Goal: Task Accomplishment & Management: Use online tool/utility

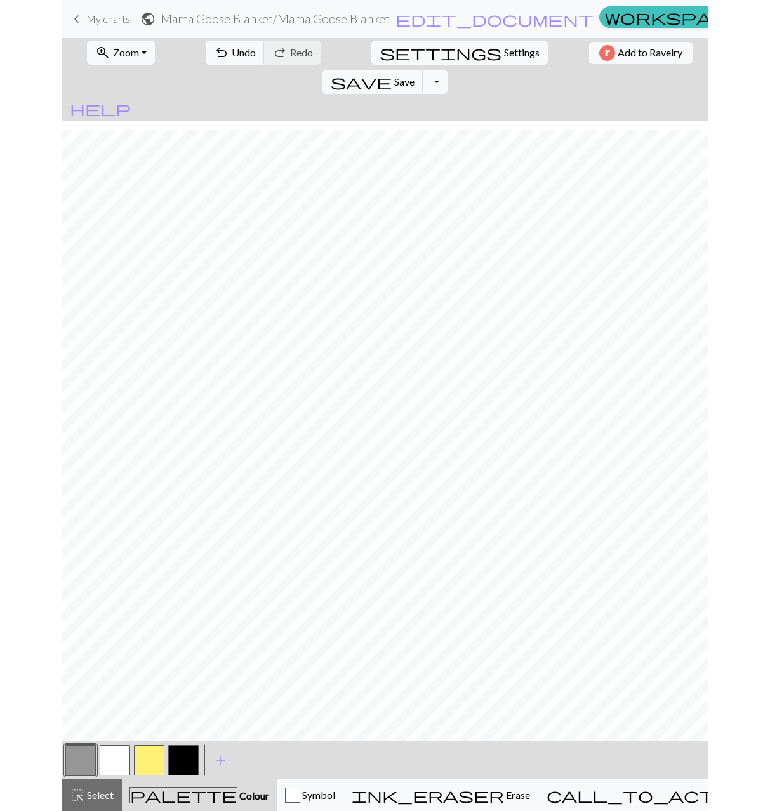
scroll to position [10, 818]
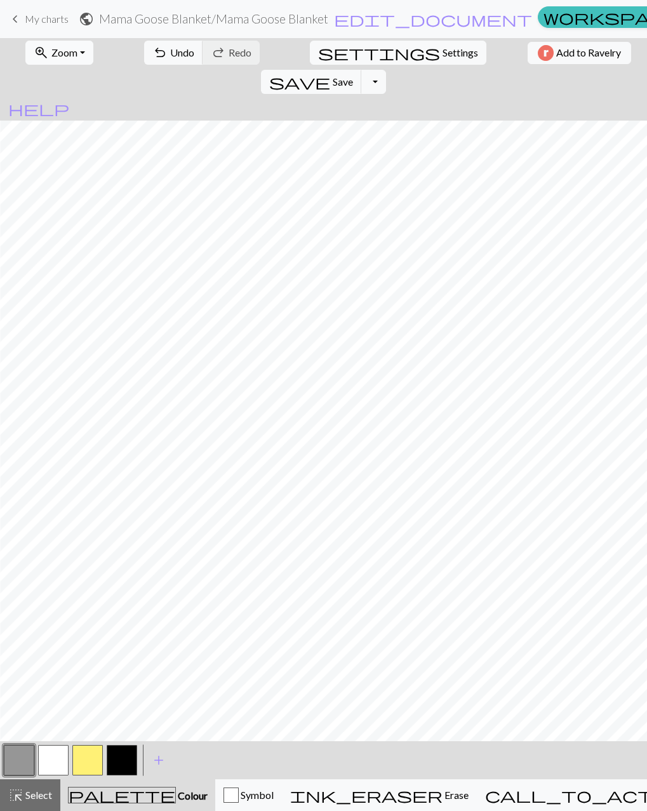
click at [51, 56] on span "Zoom" at bounding box center [64, 52] width 26 height 12
click at [51, 120] on button "Fit height" at bounding box center [76, 121] width 100 height 20
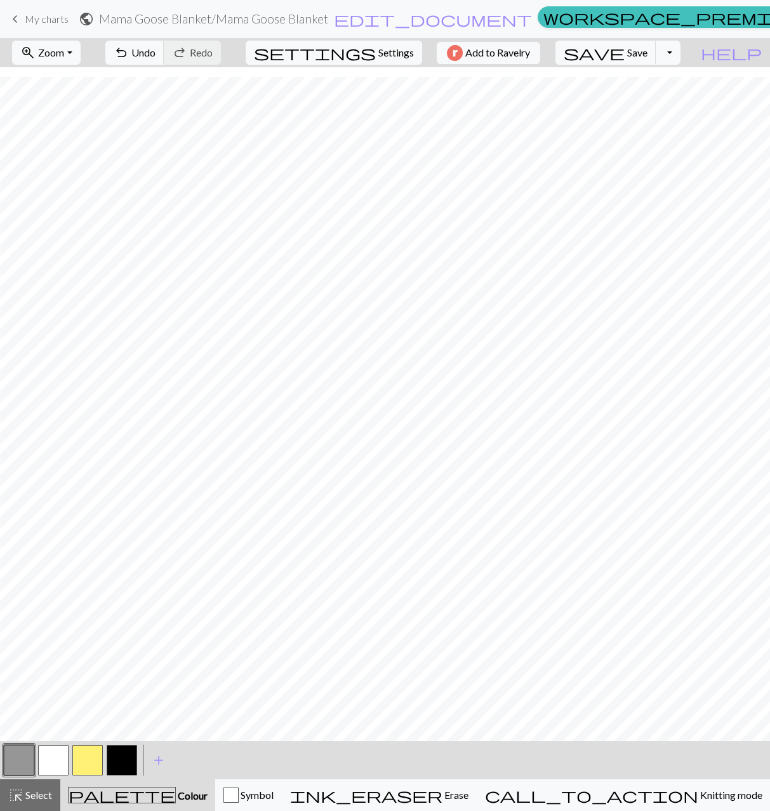
scroll to position [0, 818]
click at [61, 757] on button "button" at bounding box center [53, 760] width 30 height 30
click at [28, 761] on button "button" at bounding box center [19, 760] width 30 height 30
click at [65, 748] on button "button" at bounding box center [53, 760] width 30 height 30
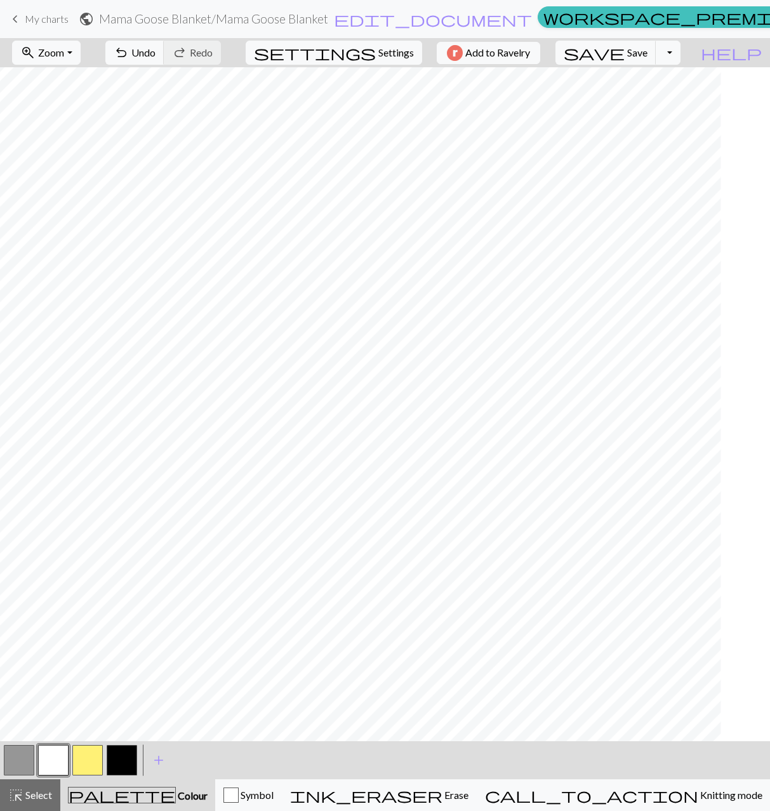
scroll to position [0, 806]
click at [22, 791] on span "highlight_alt" at bounding box center [15, 795] width 15 height 18
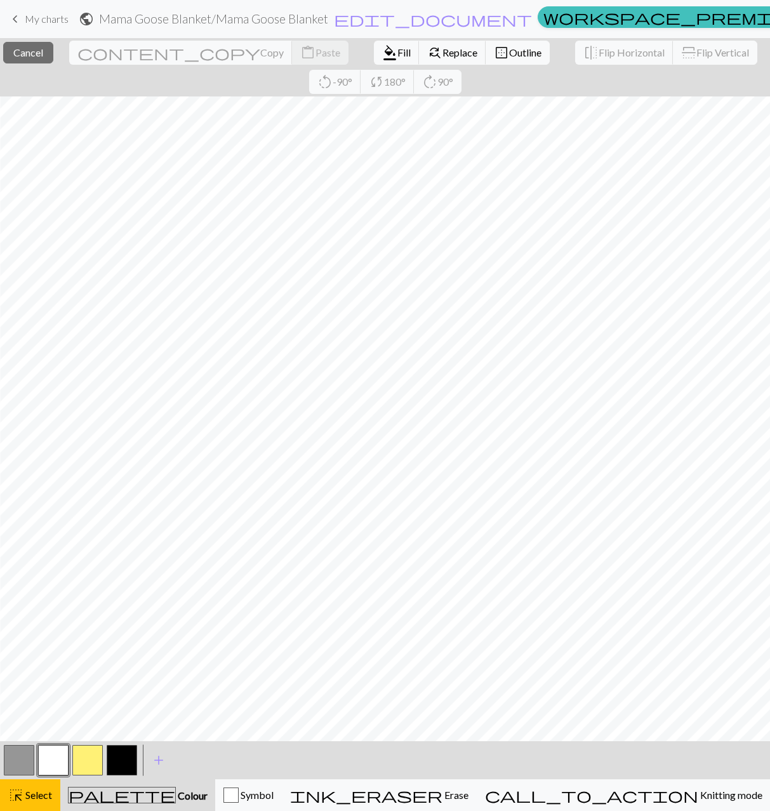
scroll to position [30, 806]
click at [15, 760] on button "button" at bounding box center [19, 760] width 30 height 30
click at [397, 56] on span "Fill" at bounding box center [403, 52] width 13 height 12
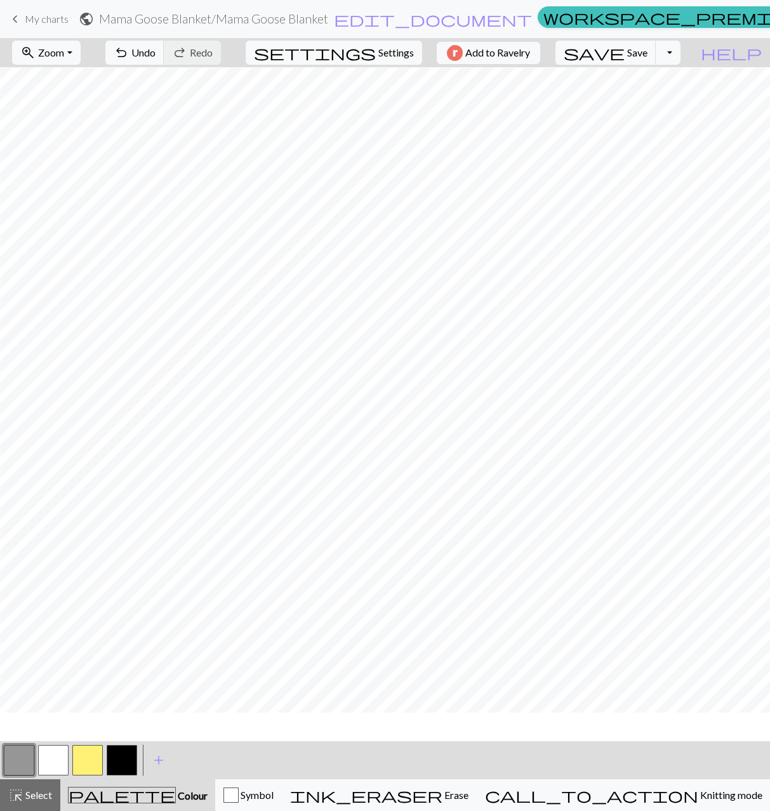
scroll to position [1, 806]
click at [49, 758] on button "button" at bounding box center [53, 760] width 30 height 30
click at [79, 763] on button "button" at bounding box center [87, 760] width 30 height 30
click at [27, 761] on button "button" at bounding box center [19, 760] width 30 height 30
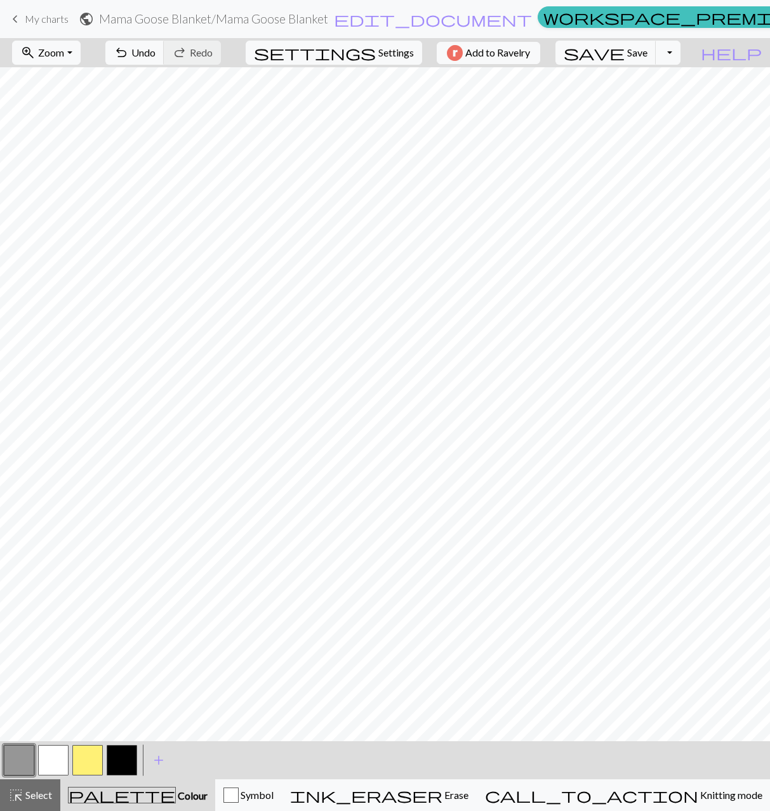
click at [55, 763] on button "button" at bounding box center [53, 760] width 30 height 30
drag, startPoint x: 85, startPoint y: 766, endPoint x: 89, endPoint y: 761, distance: 6.9
click at [85, 766] on button "button" at bounding box center [87, 760] width 30 height 30
click at [22, 764] on button "button" at bounding box center [19, 760] width 30 height 30
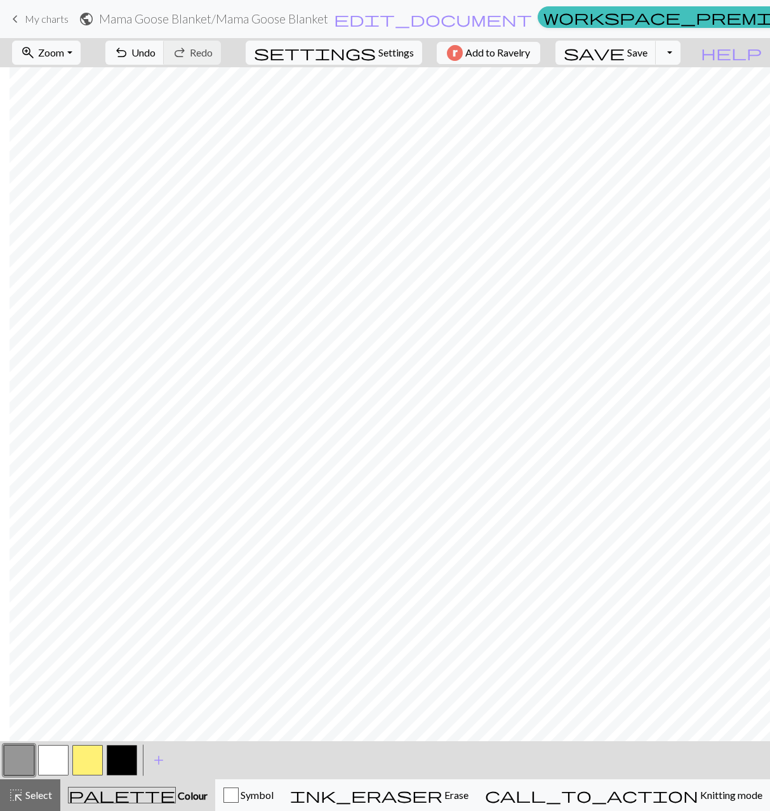
click at [91, 763] on button "button" at bounding box center [87, 760] width 30 height 30
click at [48, 768] on button "button" at bounding box center [53, 760] width 30 height 30
click at [93, 761] on button "button" at bounding box center [87, 760] width 30 height 30
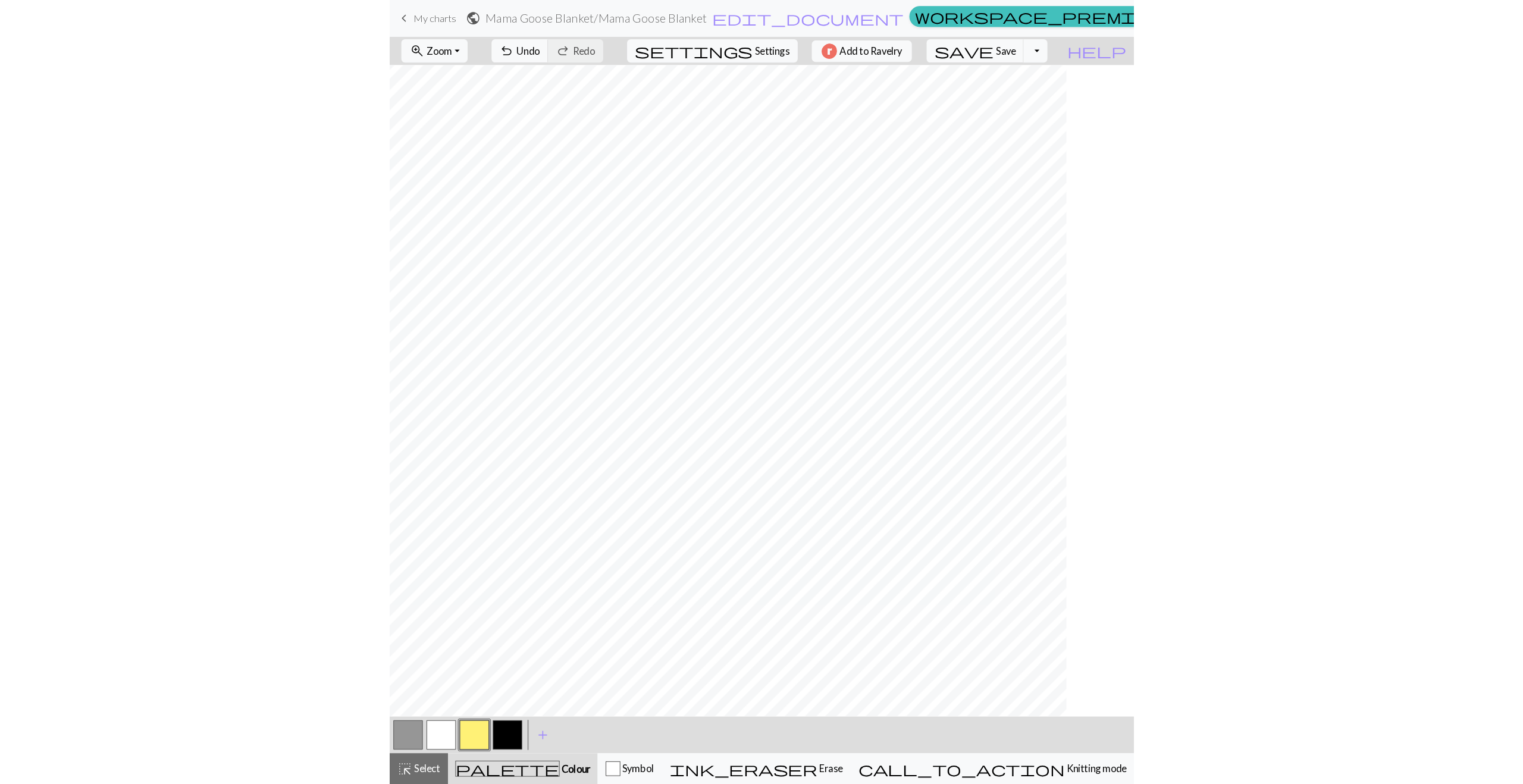
scroll to position [0, 0]
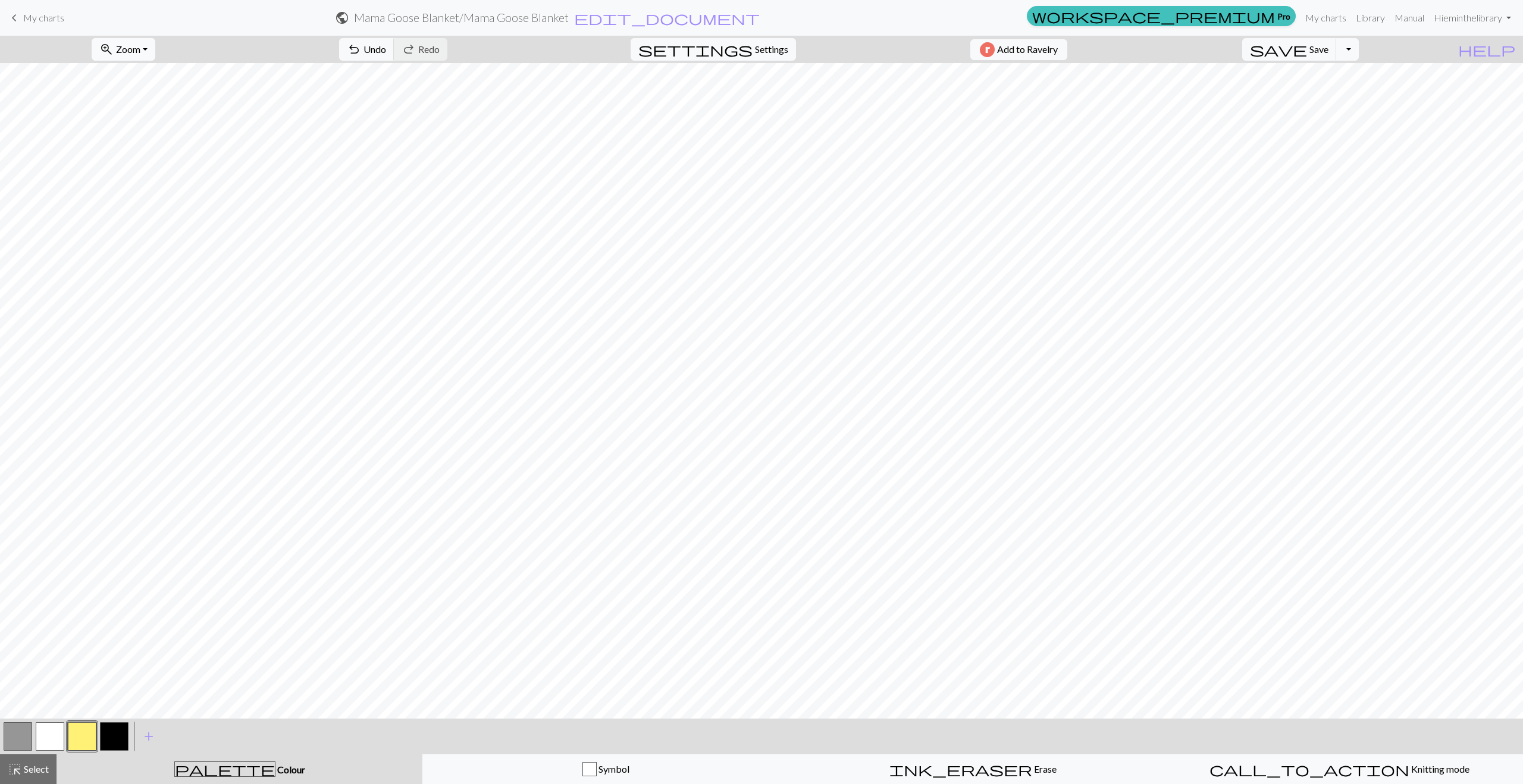
click at [141, 53] on span "Zoom" at bounding box center [128, 49] width 24 height 11
click at [151, 71] on button "Fit all" at bounding box center [139, 75] width 94 height 19
click at [52, 741] on button "button" at bounding box center [50, 736] width 28 height 28
click at [10, 737] on button "button" at bounding box center [18, 736] width 28 height 28
click at [86, 733] on button "button" at bounding box center [82, 736] width 28 height 28
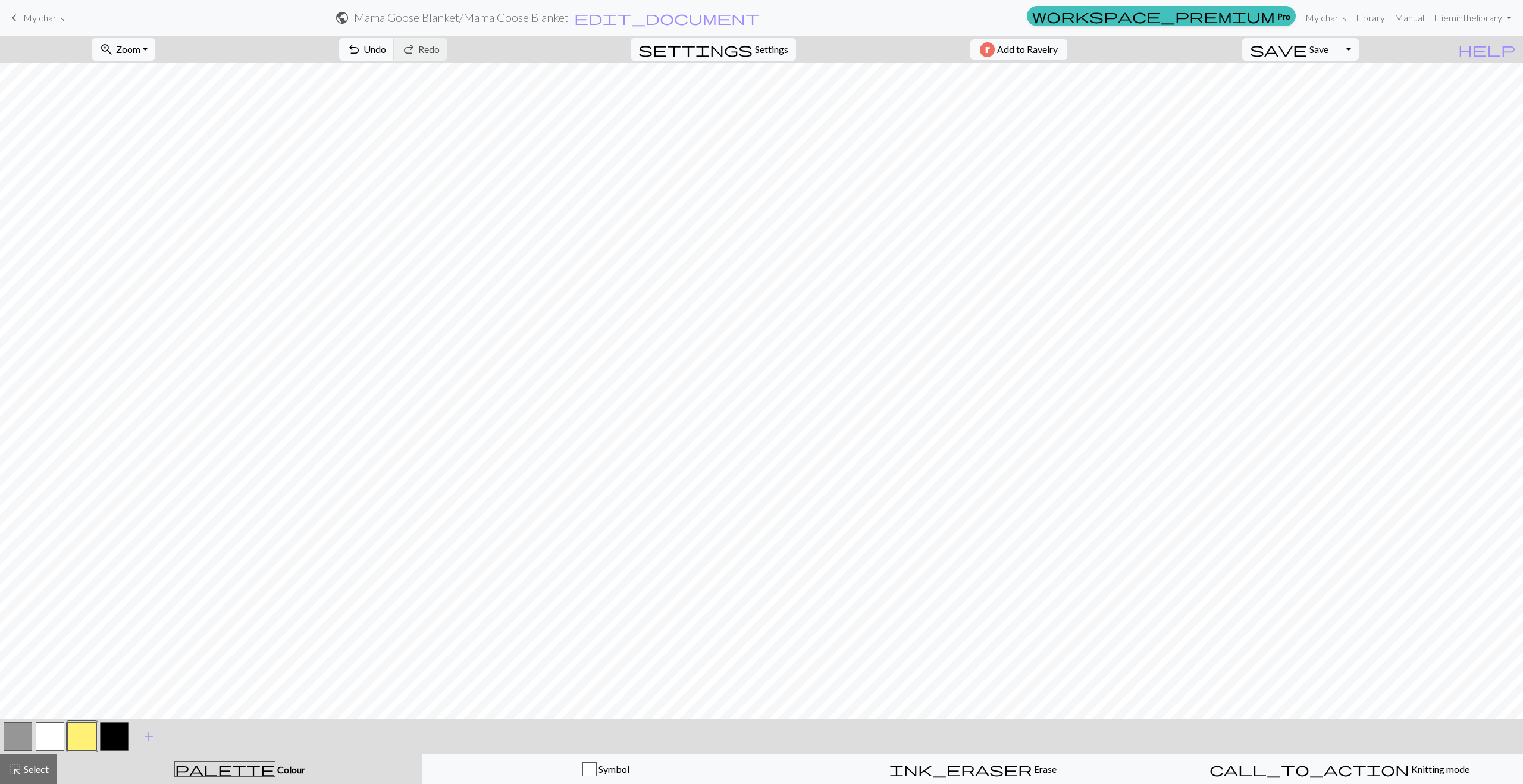
click at [14, 732] on button "button" at bounding box center [18, 736] width 28 height 28
click at [386, 43] on span "Undo" at bounding box center [375, 49] width 23 height 11
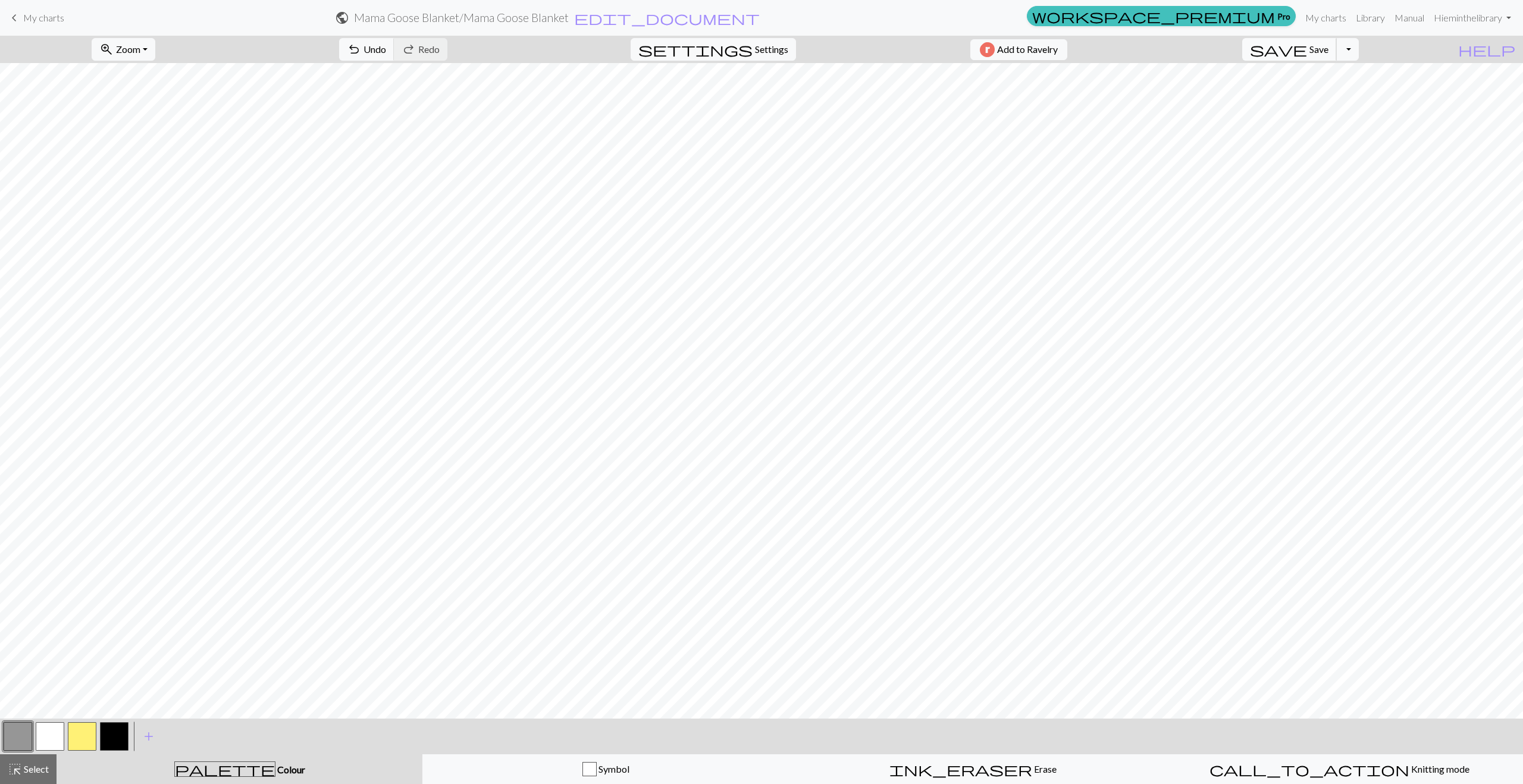
click at [606, 53] on span "Save" at bounding box center [1319, 49] width 19 height 11
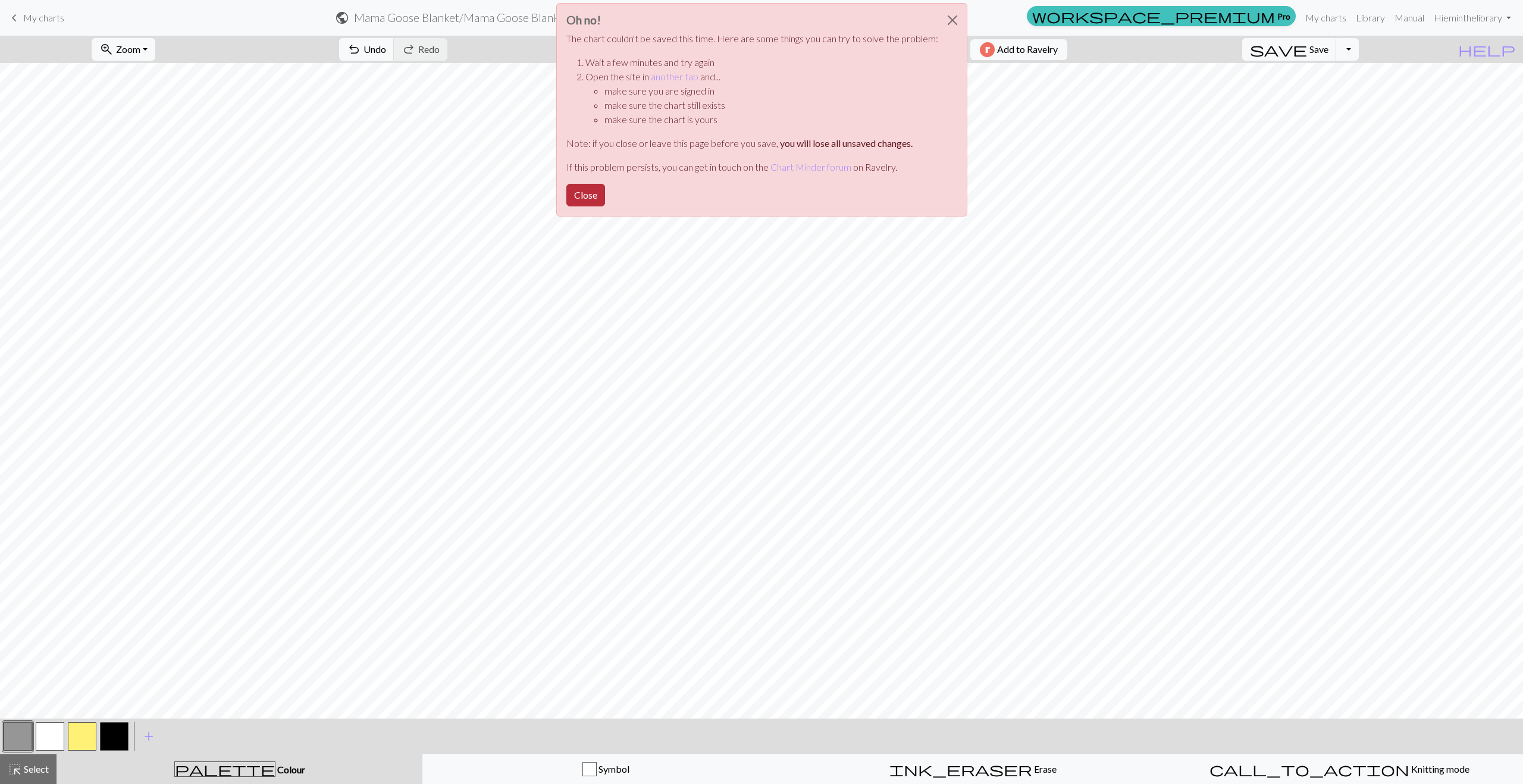
click at [578, 200] on button "Close" at bounding box center [585, 195] width 38 height 23
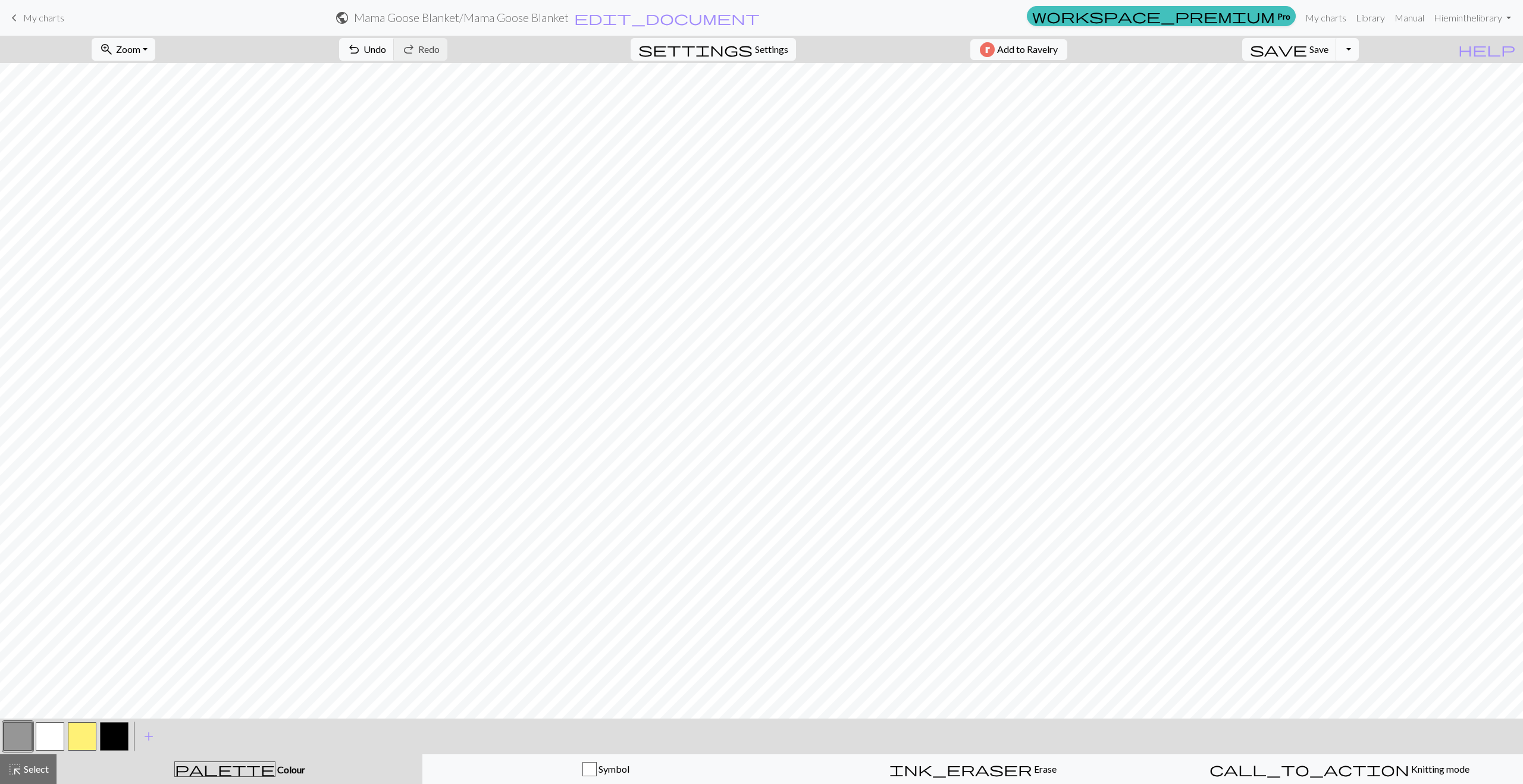
click at [606, 46] on button "Toggle Dropdown" at bounding box center [1348, 50] width 23 height 23
click at [606, 81] on button "file_copy Save a copy" at bounding box center [1259, 75] width 196 height 19
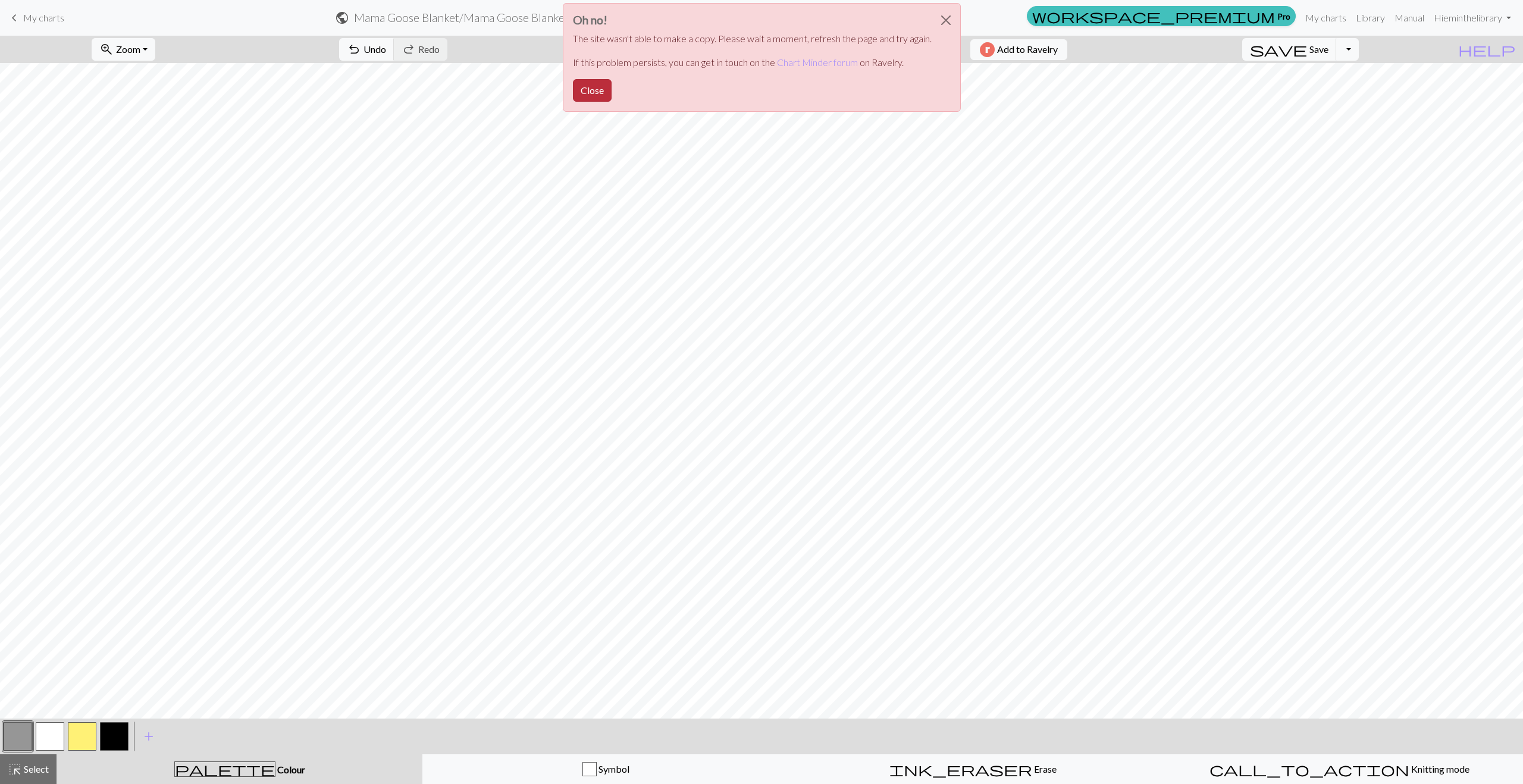
click at [596, 89] on button "Close" at bounding box center [592, 90] width 38 height 23
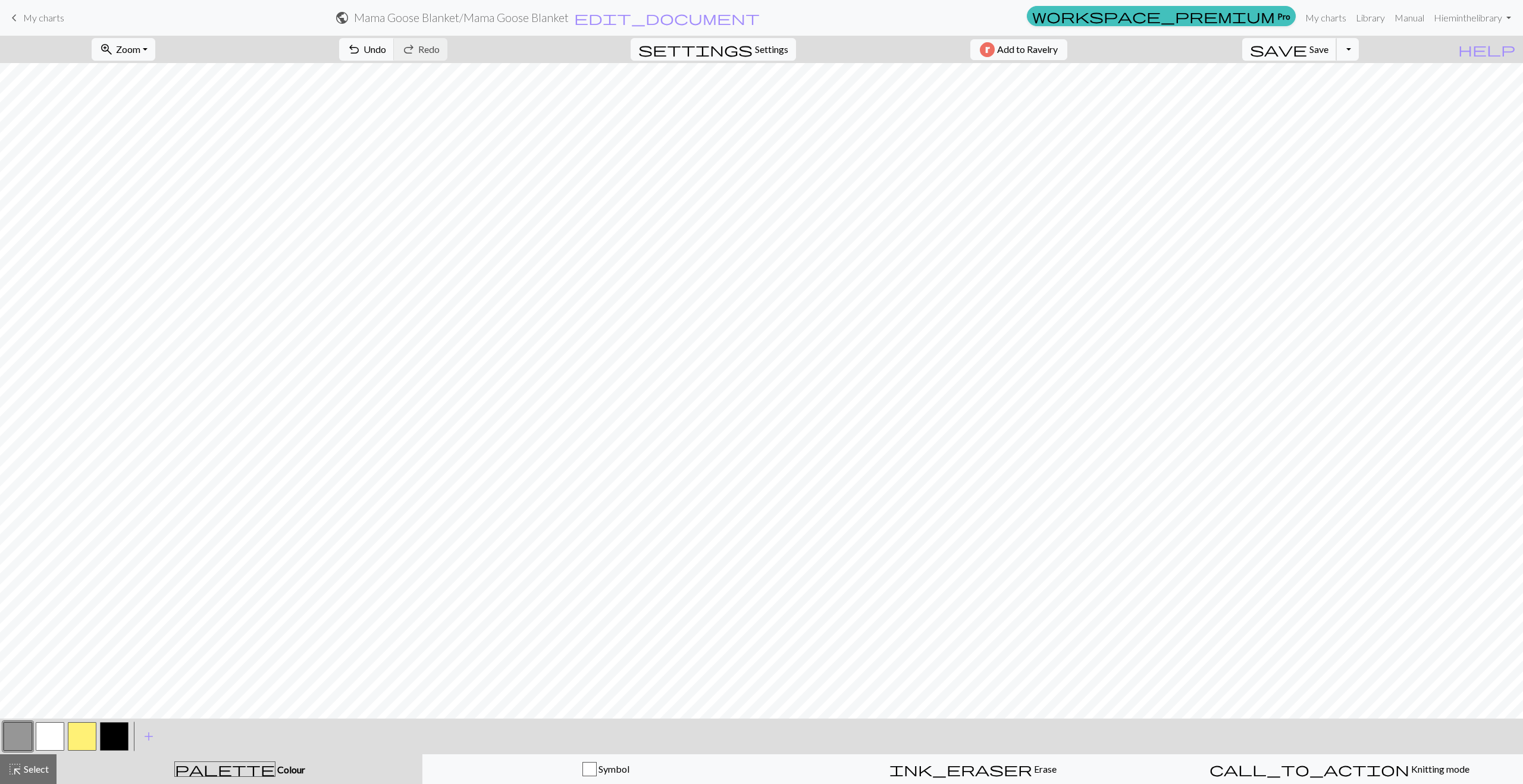
click at [606, 54] on button "save Save Save" at bounding box center [1289, 50] width 95 height 23
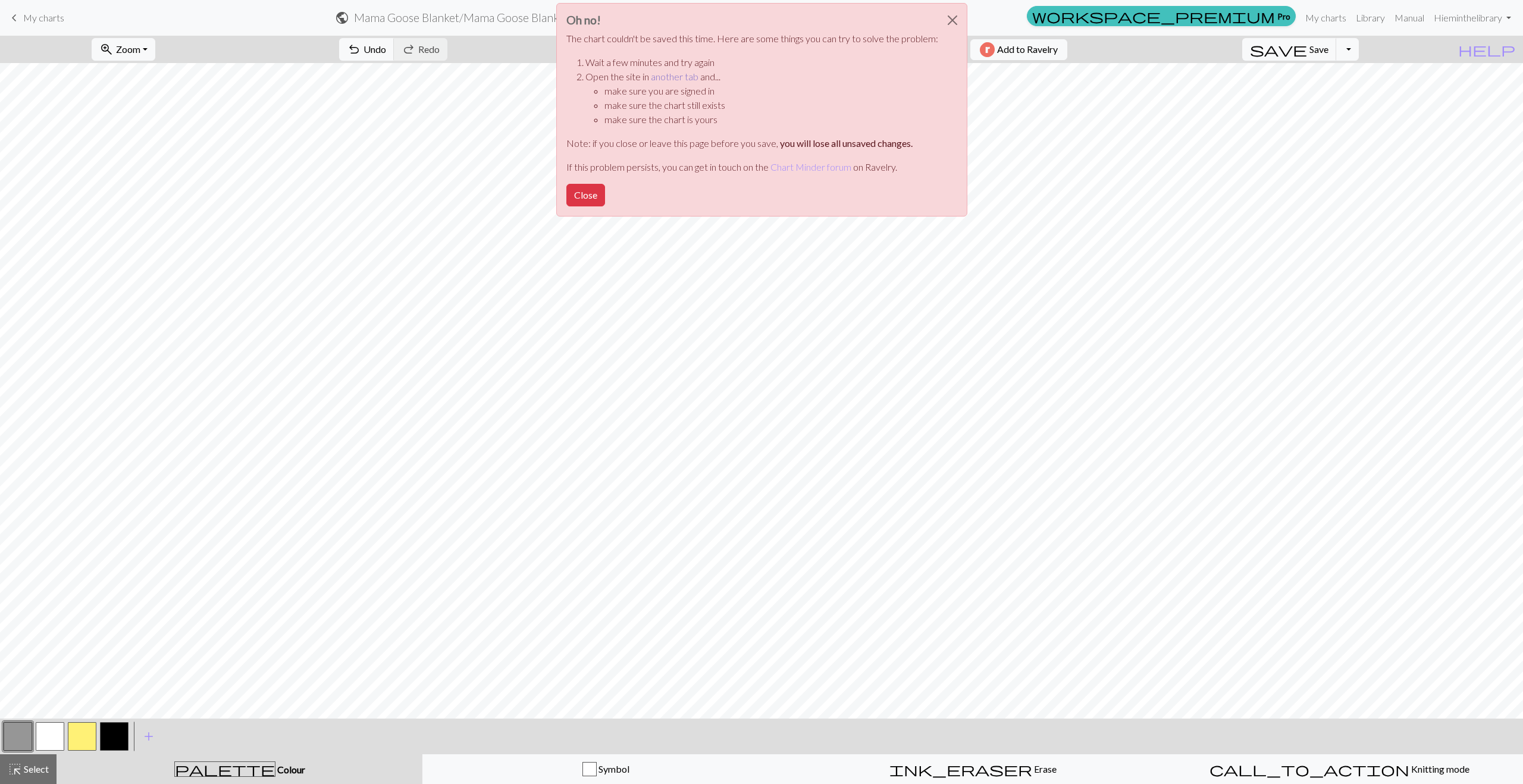
click at [606, 74] on link "another tab" at bounding box center [674, 77] width 48 height 11
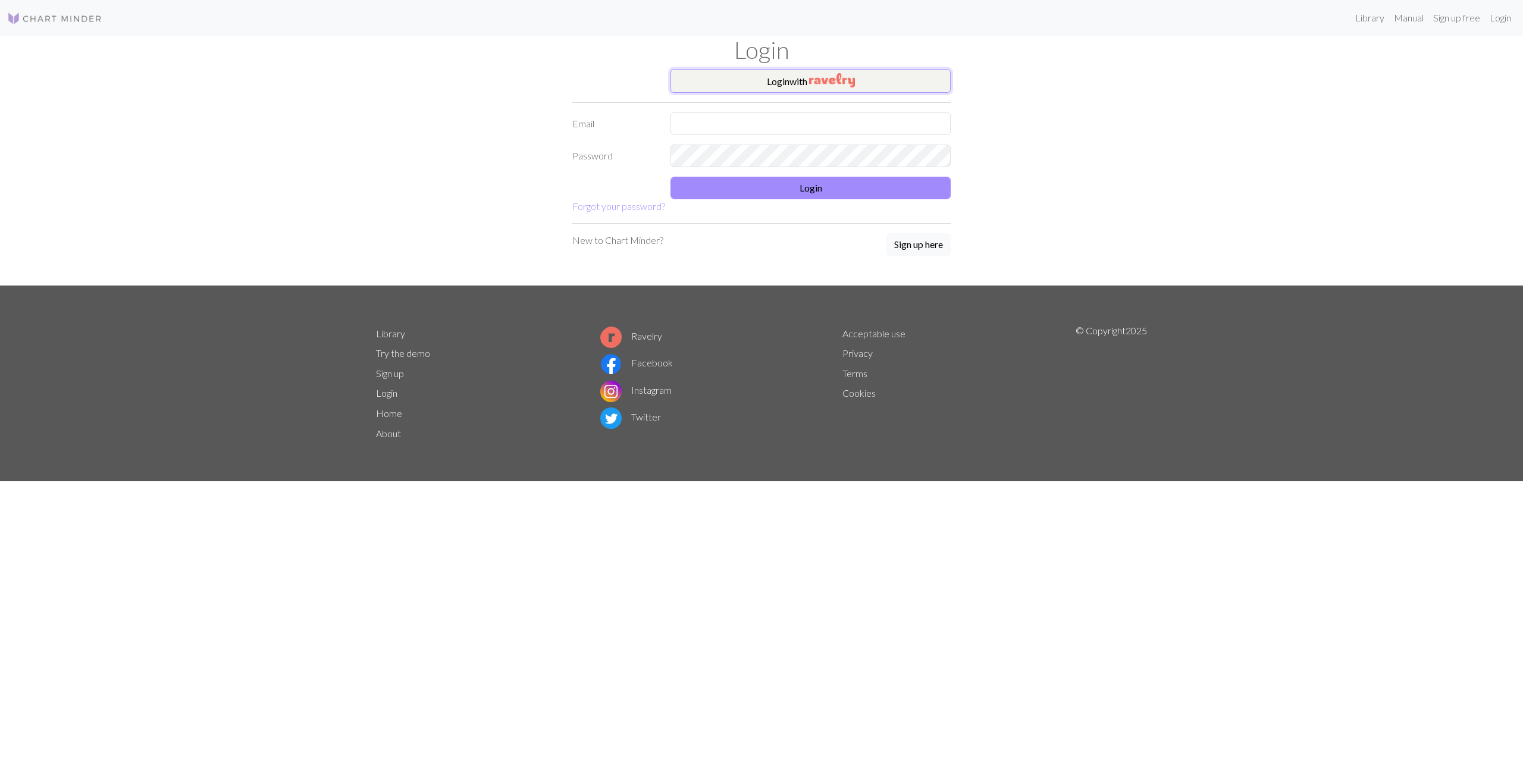
click at [722, 84] on button "Login with" at bounding box center [810, 81] width 280 height 23
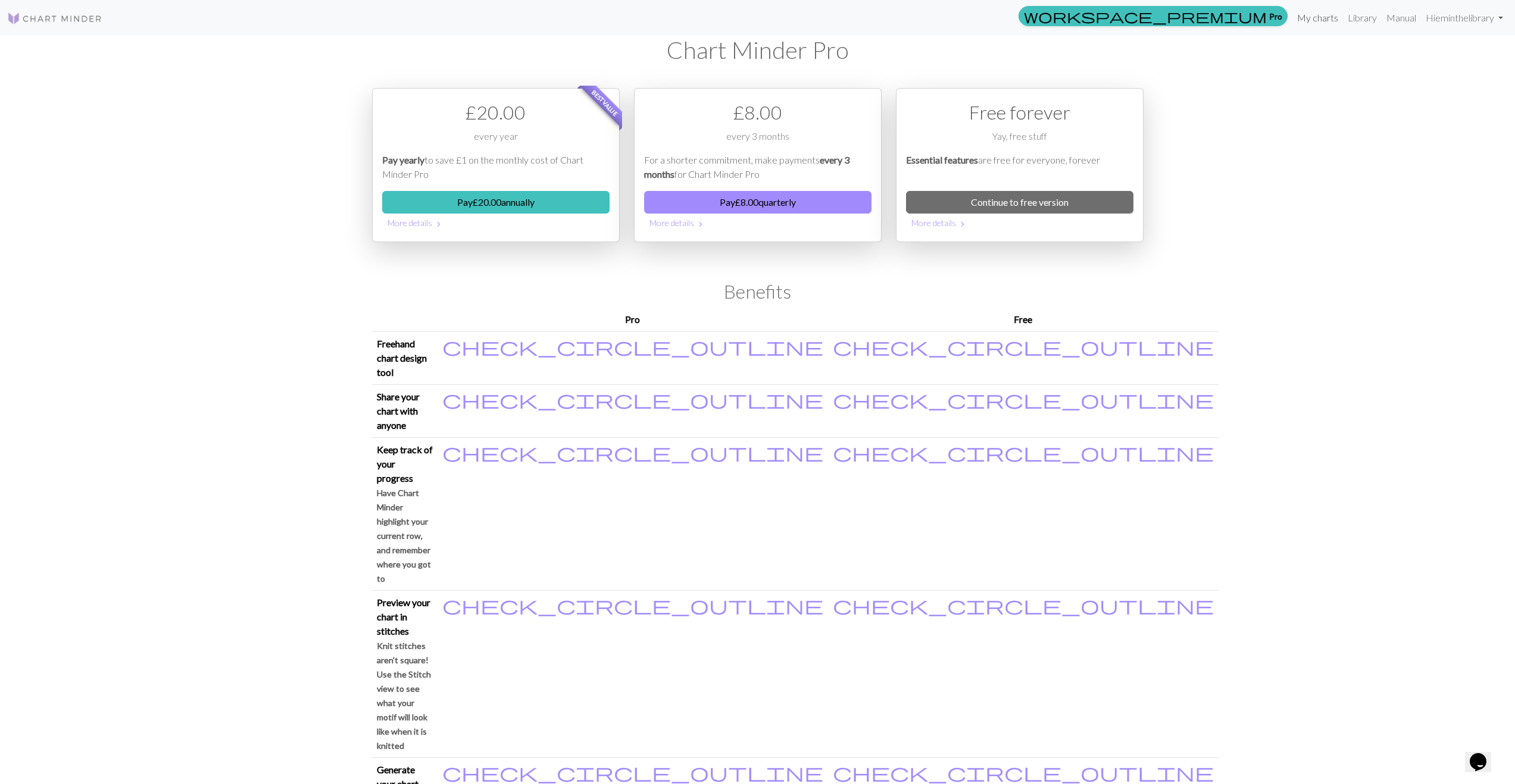
click at [1318, 17] on link "My charts" at bounding box center [1318, 17] width 51 height 23
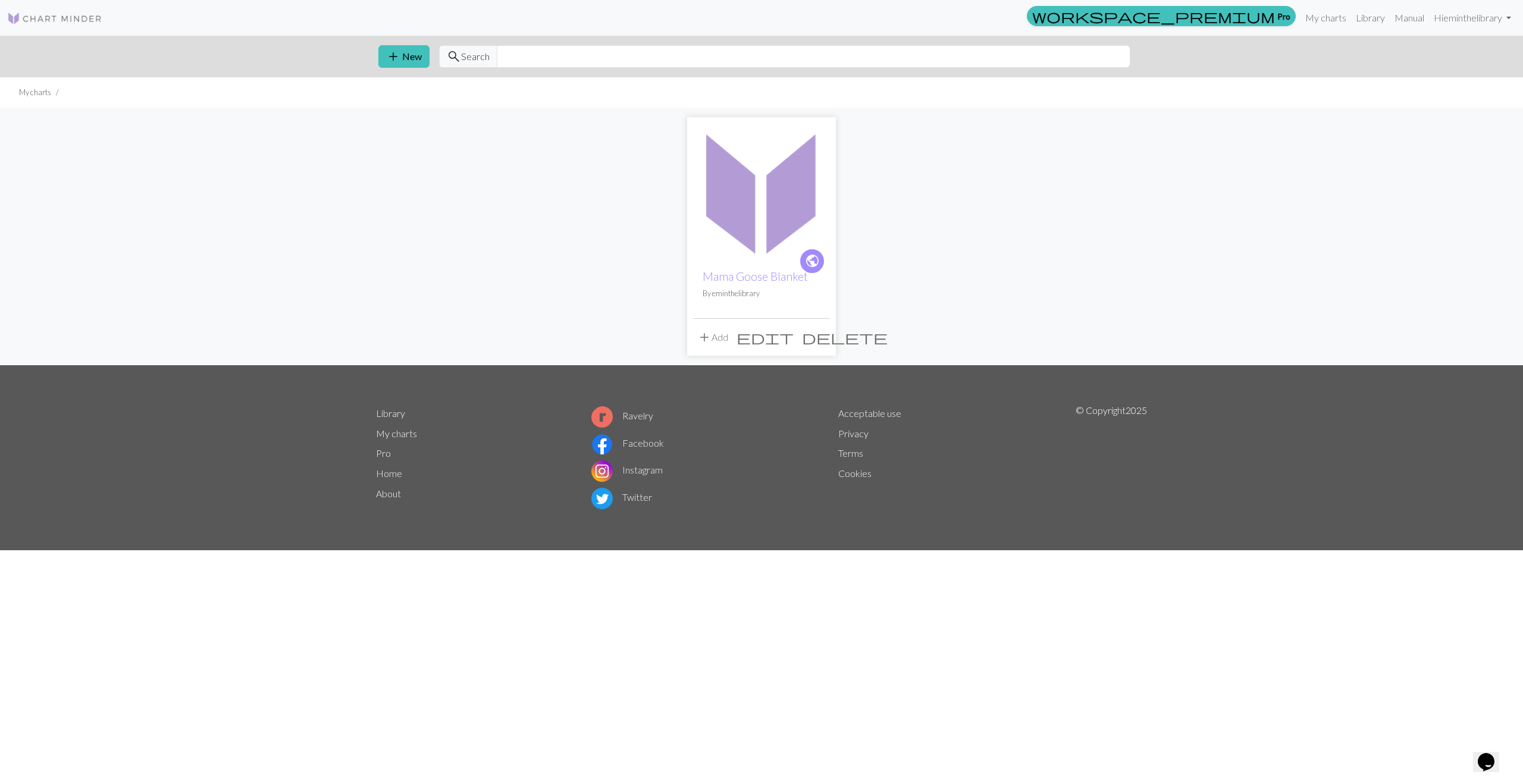
click at [747, 184] on img at bounding box center [762, 191] width 137 height 137
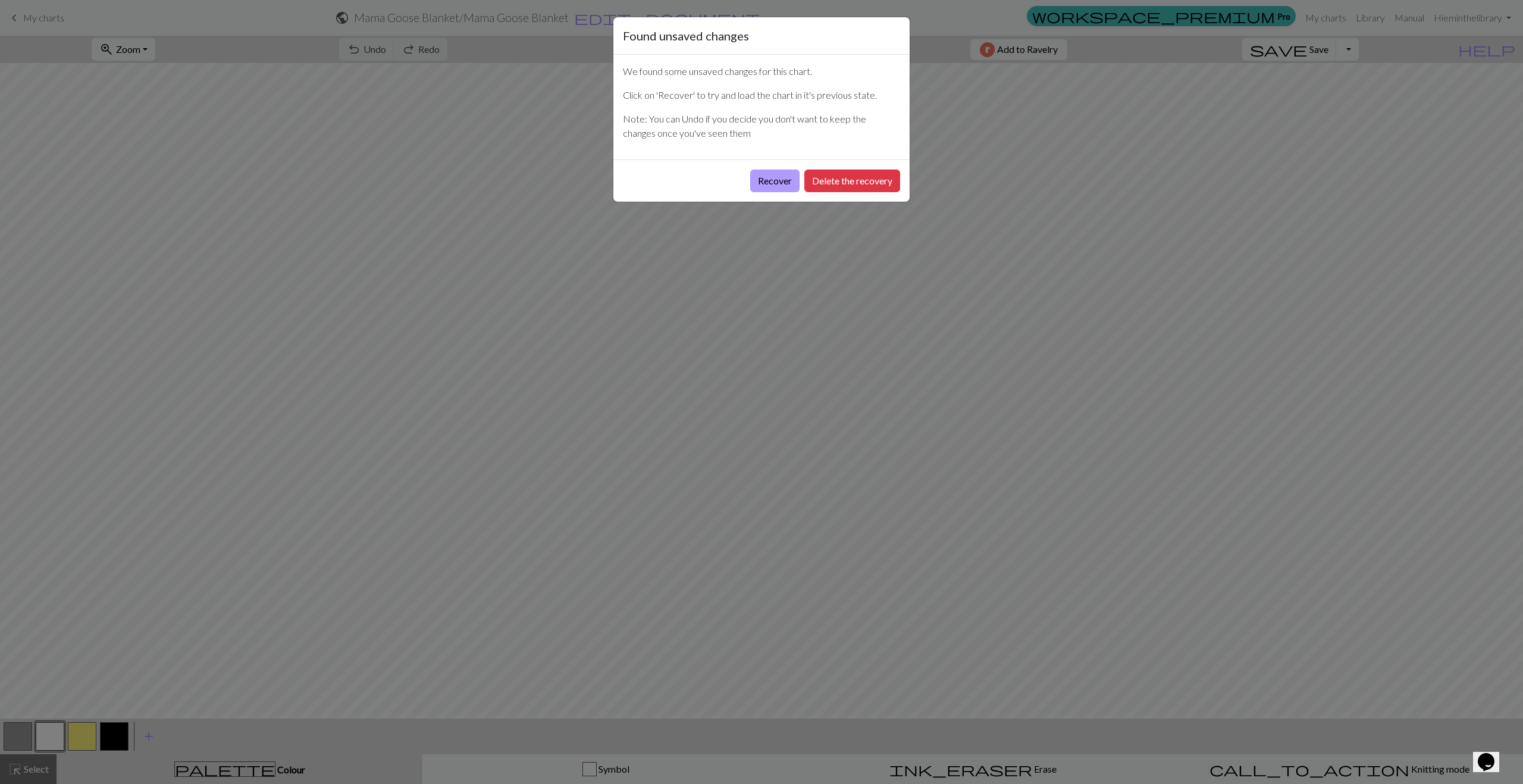
click at [769, 187] on button "Recover" at bounding box center [775, 181] width 50 height 23
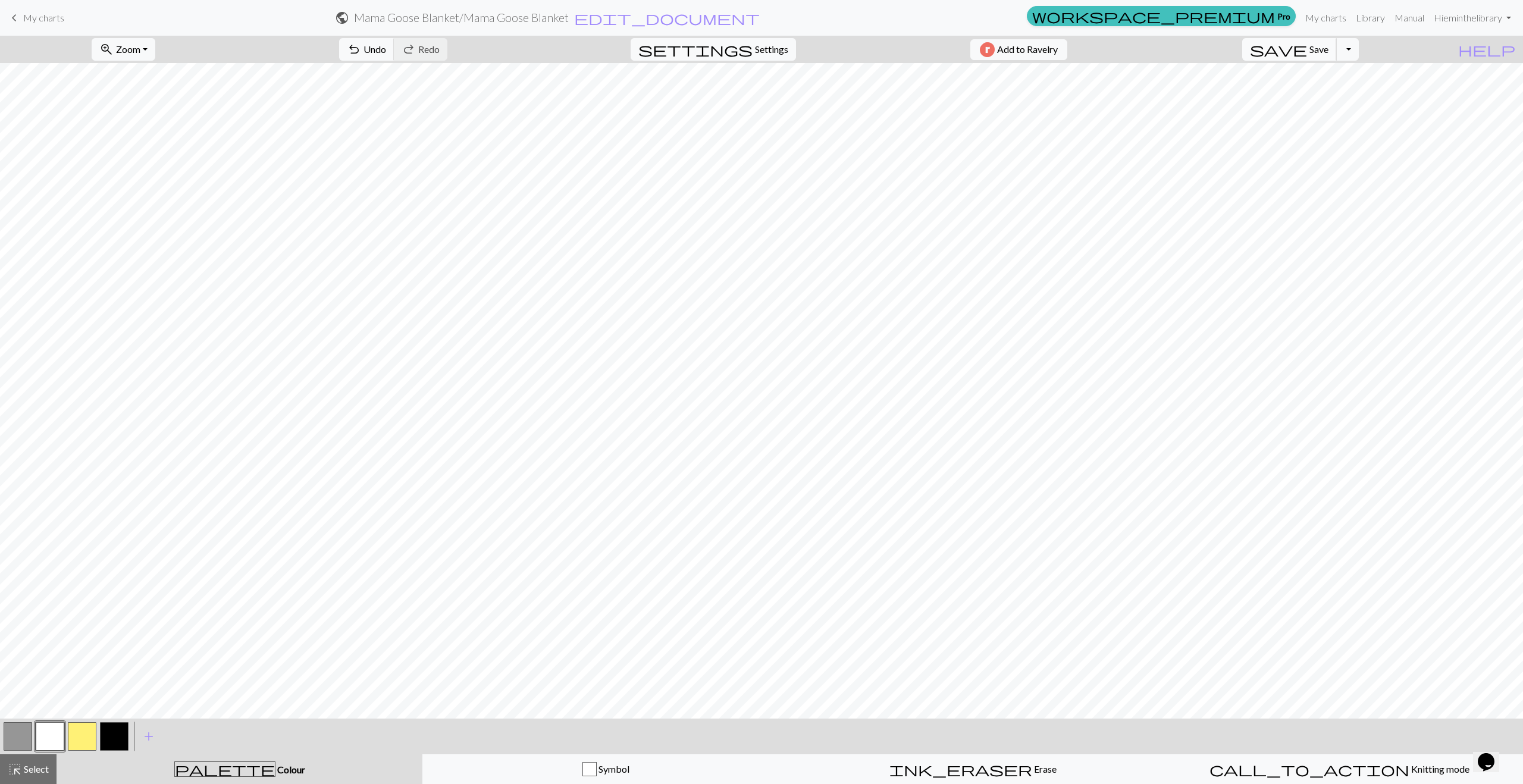
click at [1329, 46] on span "Save" at bounding box center [1319, 49] width 19 height 11
click at [1332, 50] on button "save Save Save" at bounding box center [1289, 50] width 95 height 23
